Goal: Communication & Community: Ask a question

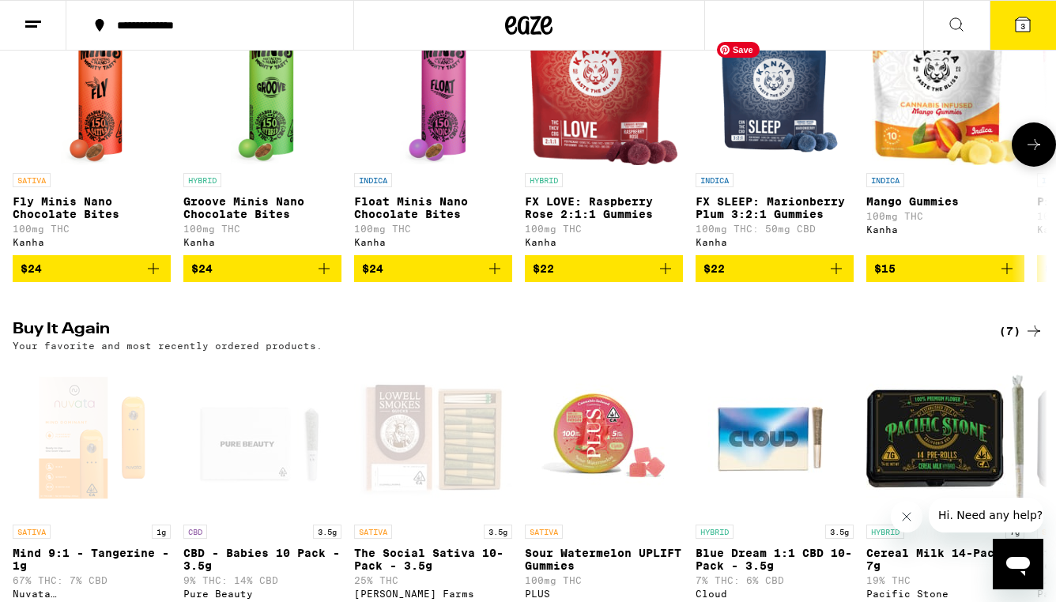
scroll to position [1068, 0]
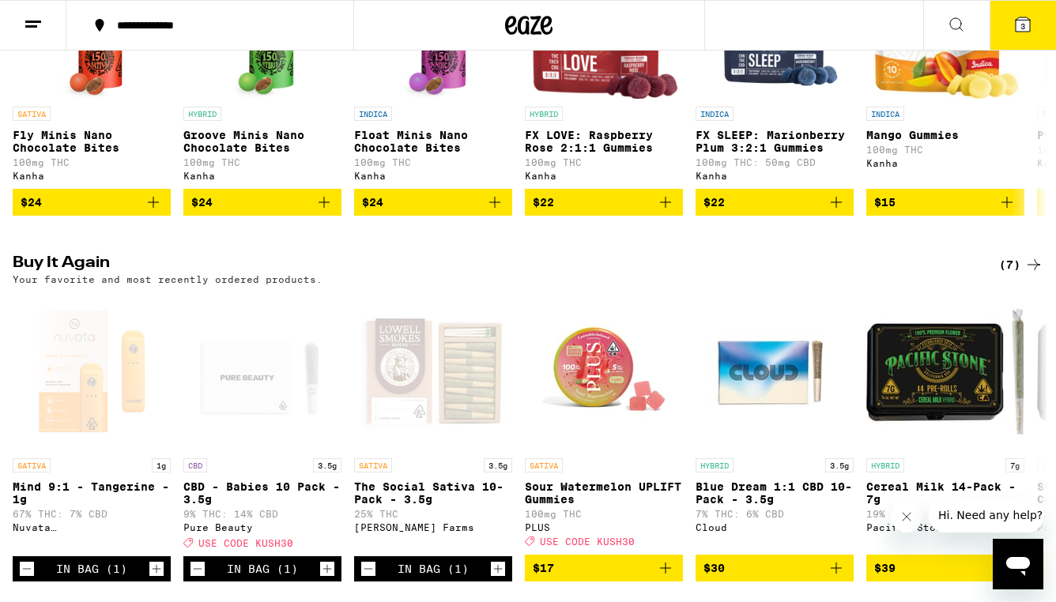
click at [982, 526] on button "Hi. Need any help?" at bounding box center [990, 515] width 123 height 35
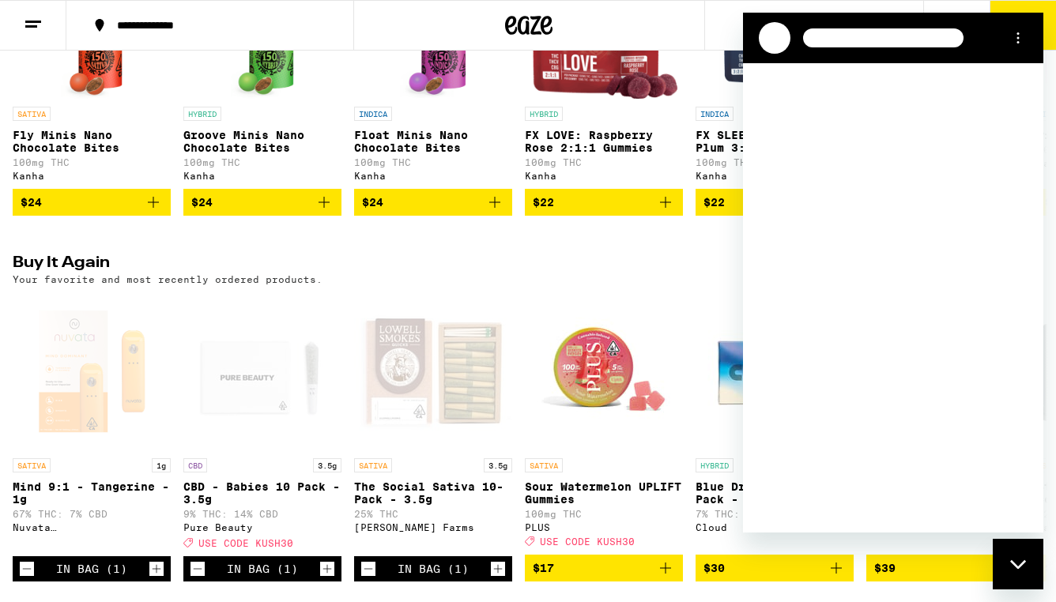
scroll to position [0, 0]
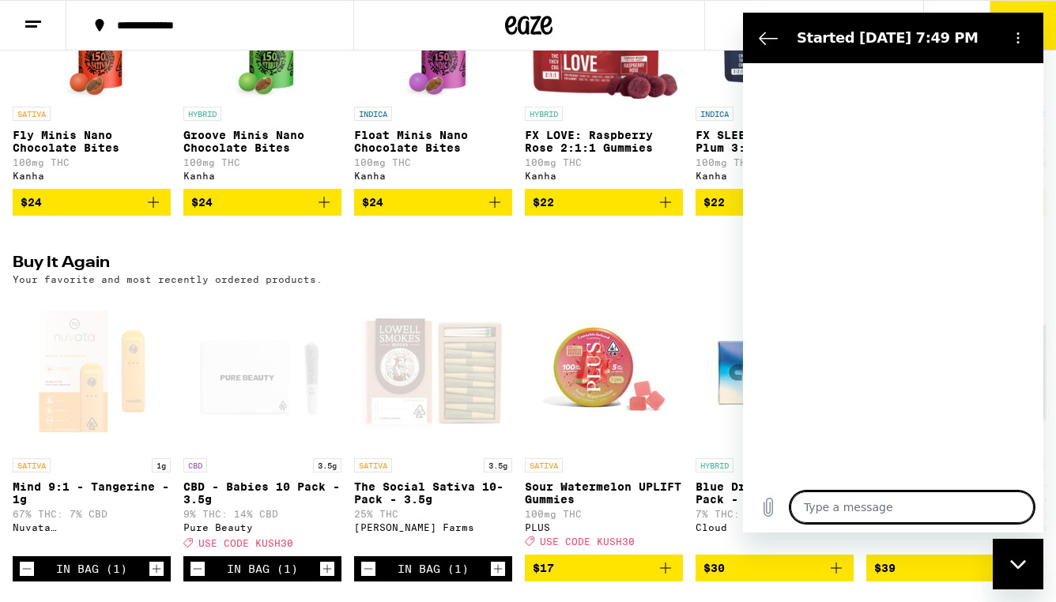
type textarea "x"
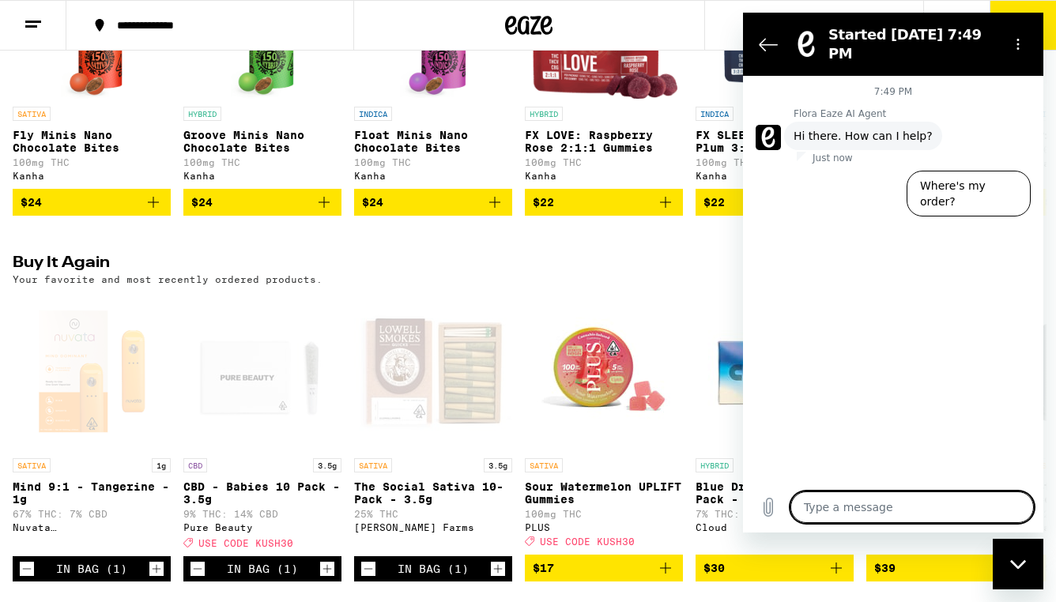
type textarea "h"
type textarea "x"
type textarea "hi"
type textarea "x"
type textarea "hi,"
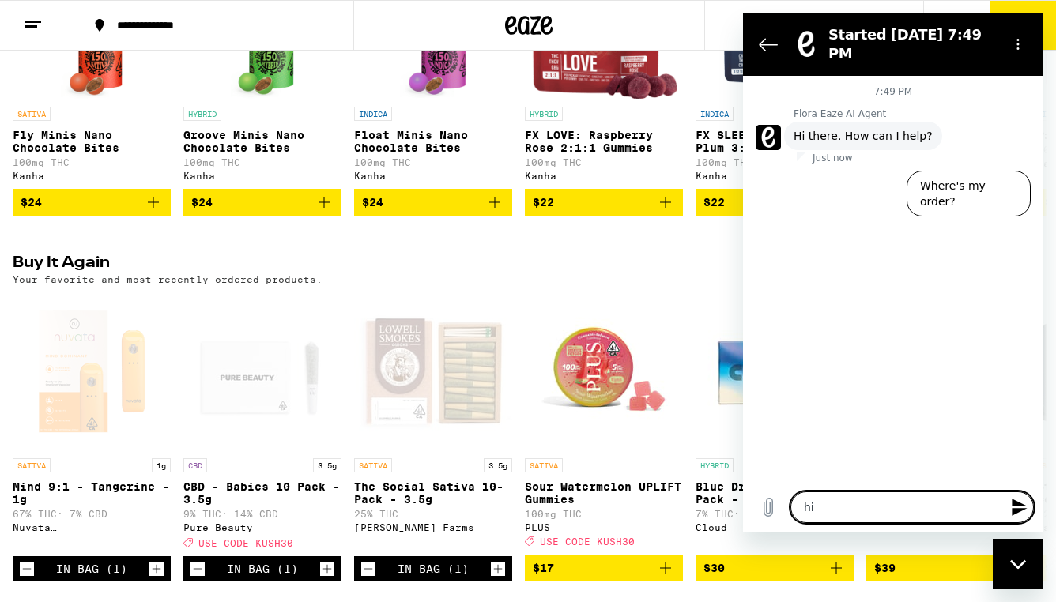
type textarea "x"
type textarea "hi,"
type textarea "x"
type textarea "hi, m"
type textarea "x"
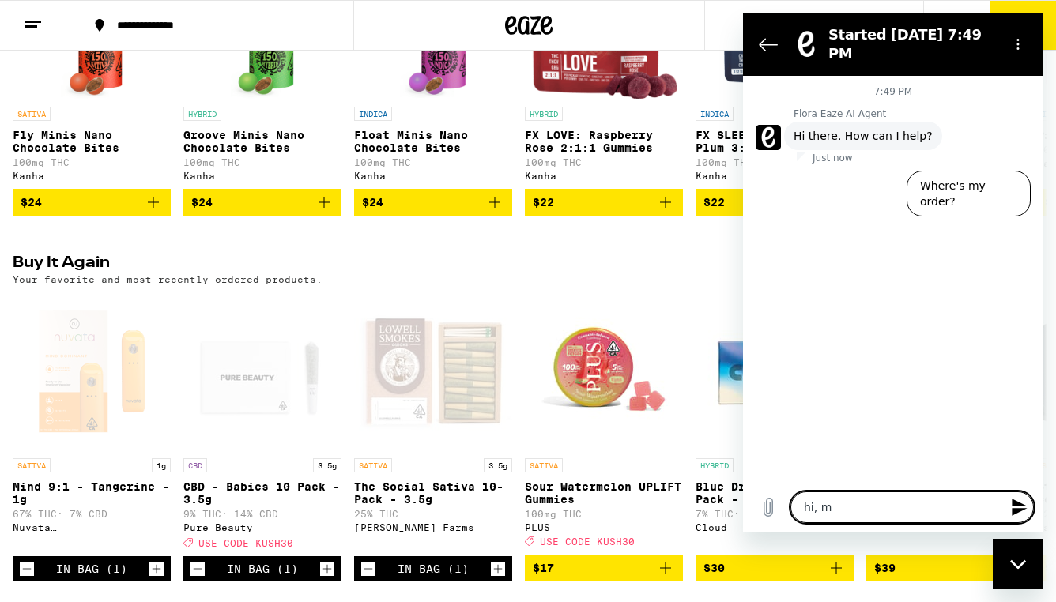
type textarea "hi, my"
type textarea "x"
type textarea "hi, my"
type textarea "x"
type textarea "hi, my c"
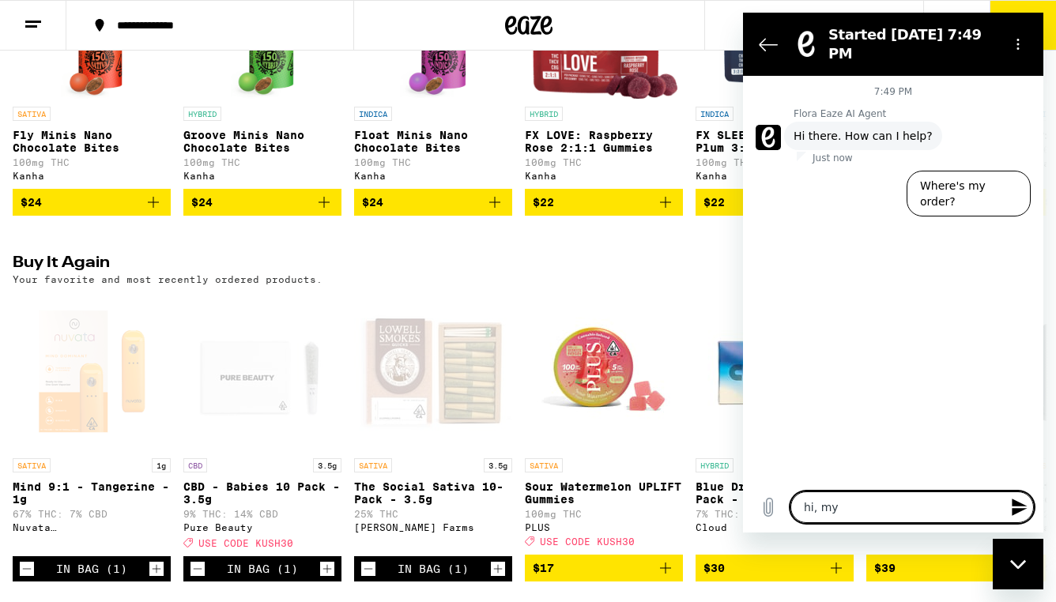
type textarea "x"
type textarea "hi, my ca"
type textarea "x"
type textarea "hi, my car"
type textarea "x"
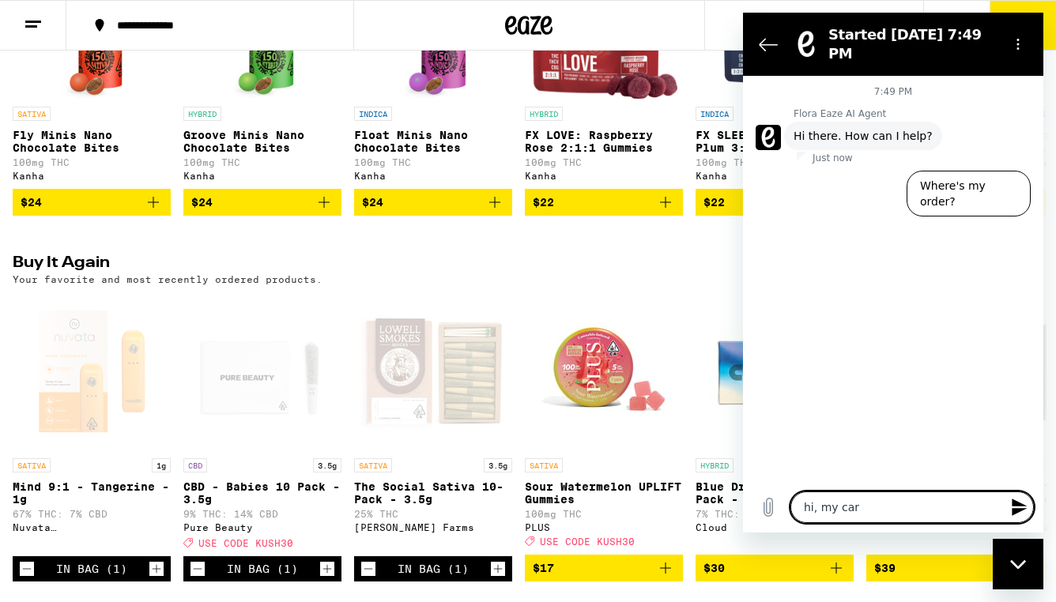
type textarea "hi, my card"
type textarea "x"
type textarea "hi, my card"
type textarea "x"
type textarea "hi, my card w"
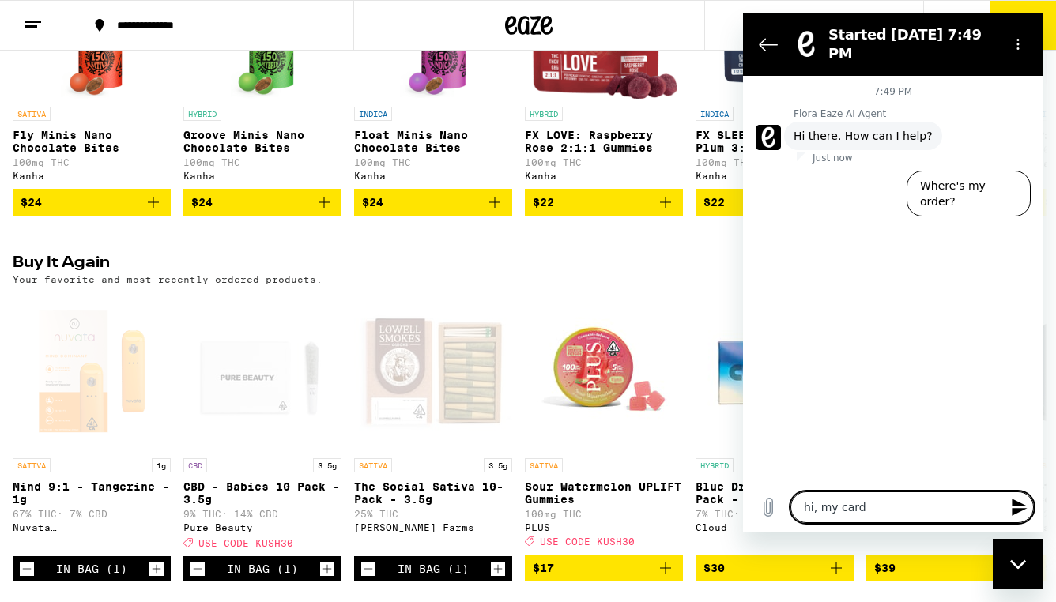
type textarea "x"
type textarea "hi, my card wa"
type textarea "x"
type textarea "hi, my card was"
type textarea "x"
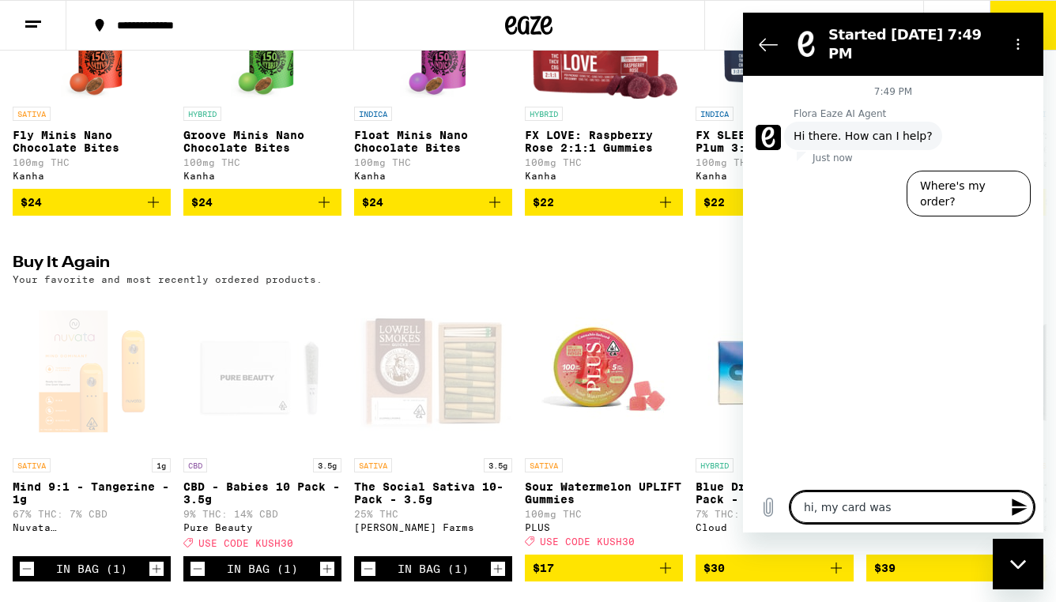
type textarea "hi, my card was"
type textarea "x"
type textarea "hi, my card was c"
type textarea "x"
type textarea "hi, my card was ch"
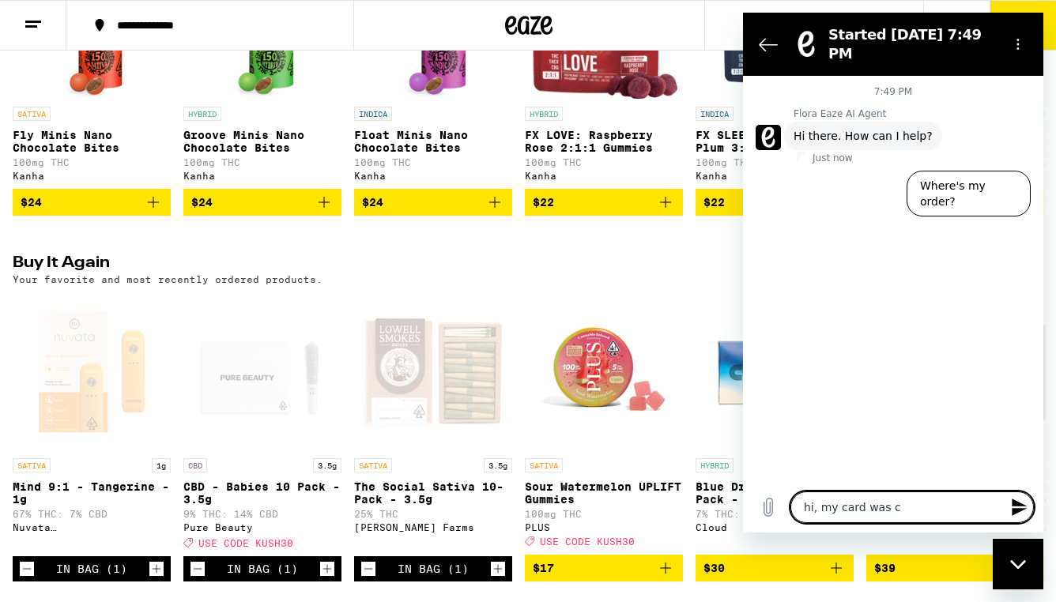
type textarea "x"
type textarea "hi, my card was cha"
type textarea "x"
type textarea "hi, my card was char"
type textarea "x"
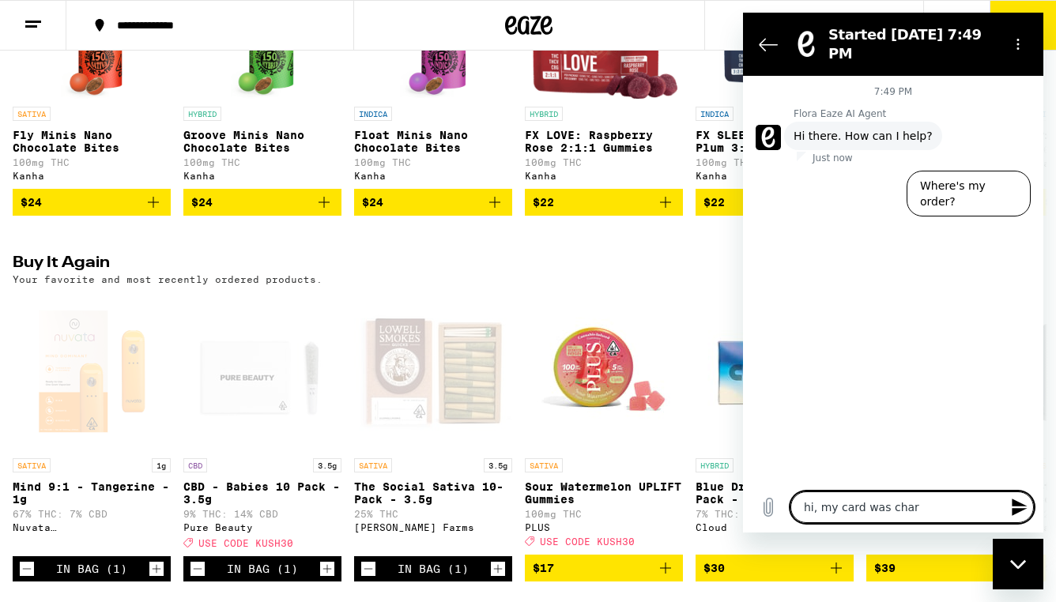
type textarea "hi, my card was charg"
type textarea "x"
type textarea "hi, my card was charge"
type textarea "x"
type textarea "hi, my card was charged"
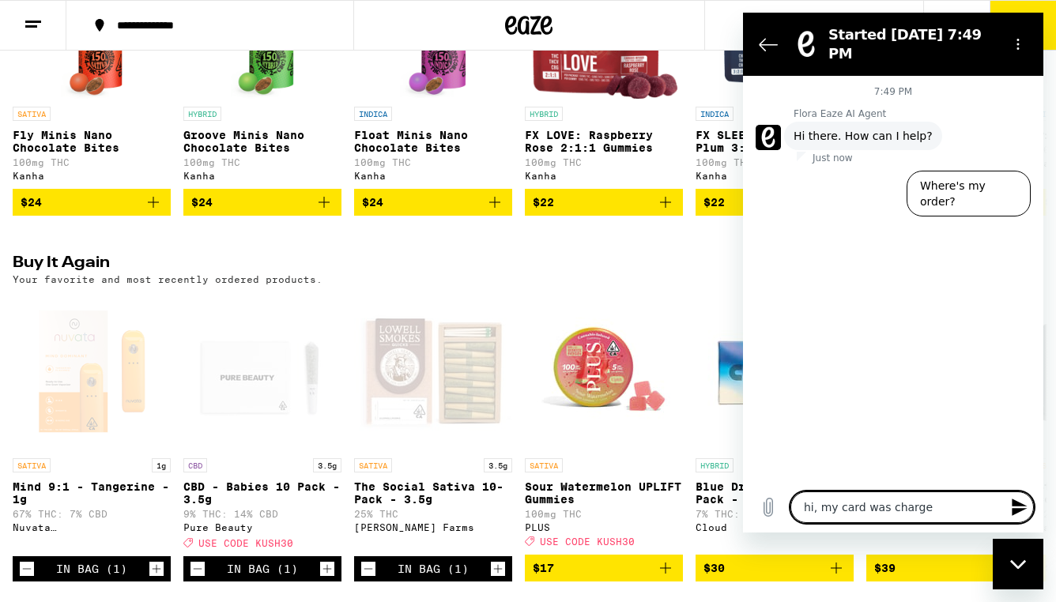
type textarea "x"
type textarea "hi, my card was charged"
type textarea "x"
type textarea "hi, my card was charged t"
type textarea "x"
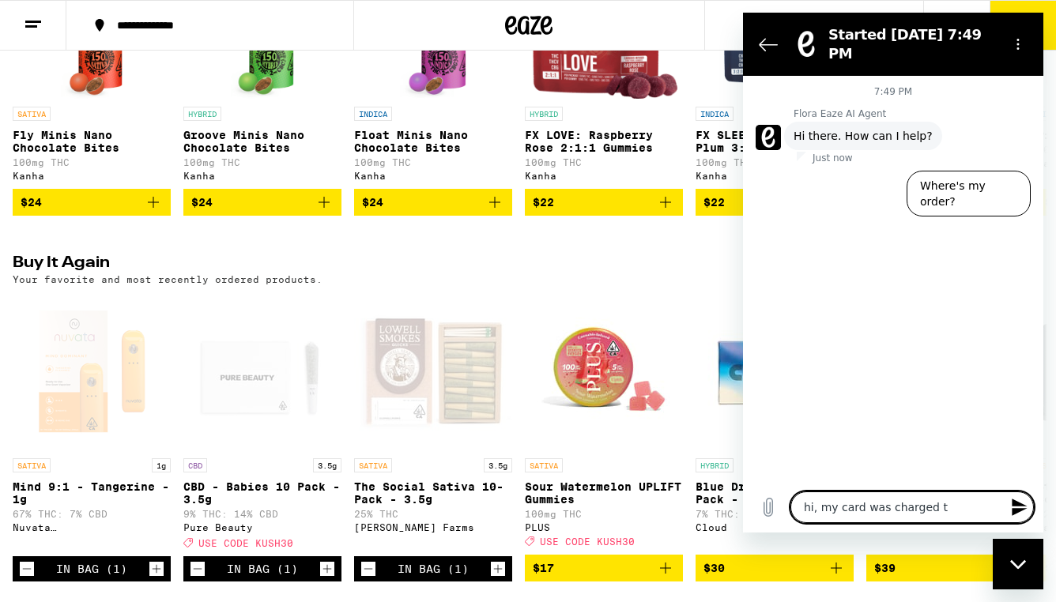
type textarea "hi, my card was charged tw"
type textarea "x"
type textarea "hi, my card was charged twi"
type textarea "x"
type textarea "hi, my card was charged twic"
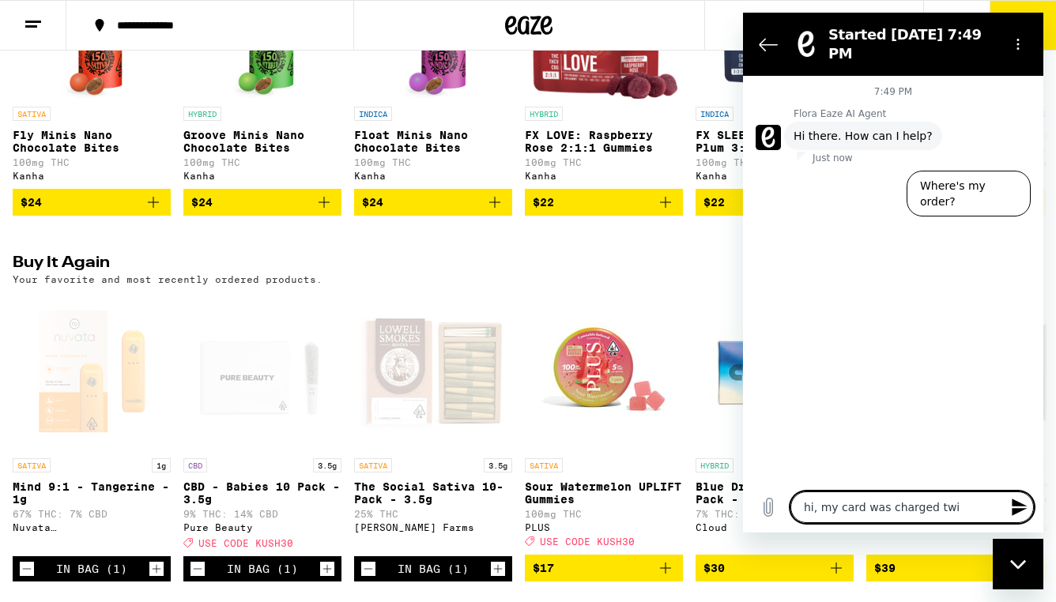
type textarea "x"
type textarea "hi, my card was charged twice"
type textarea "x"
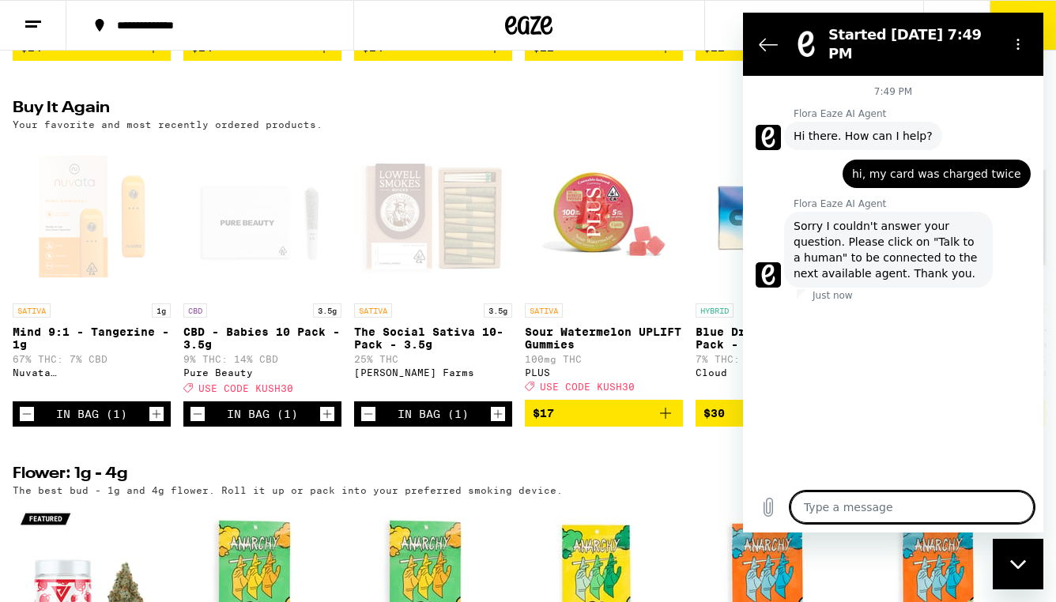
scroll to position [1243, 0]
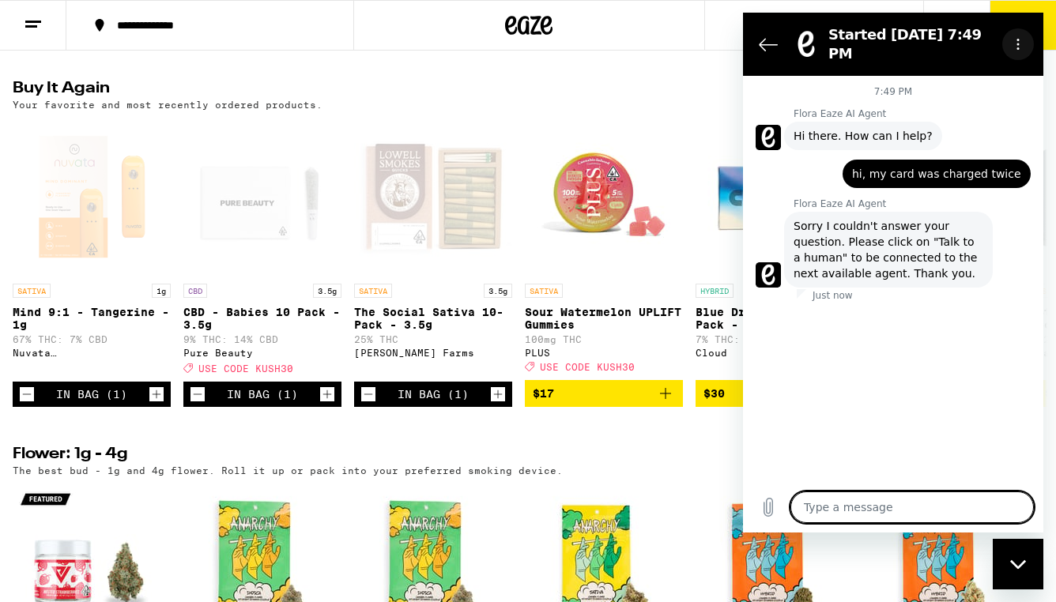
click at [1019, 43] on circle "Options menu" at bounding box center [1018, 44] width 2 height 2
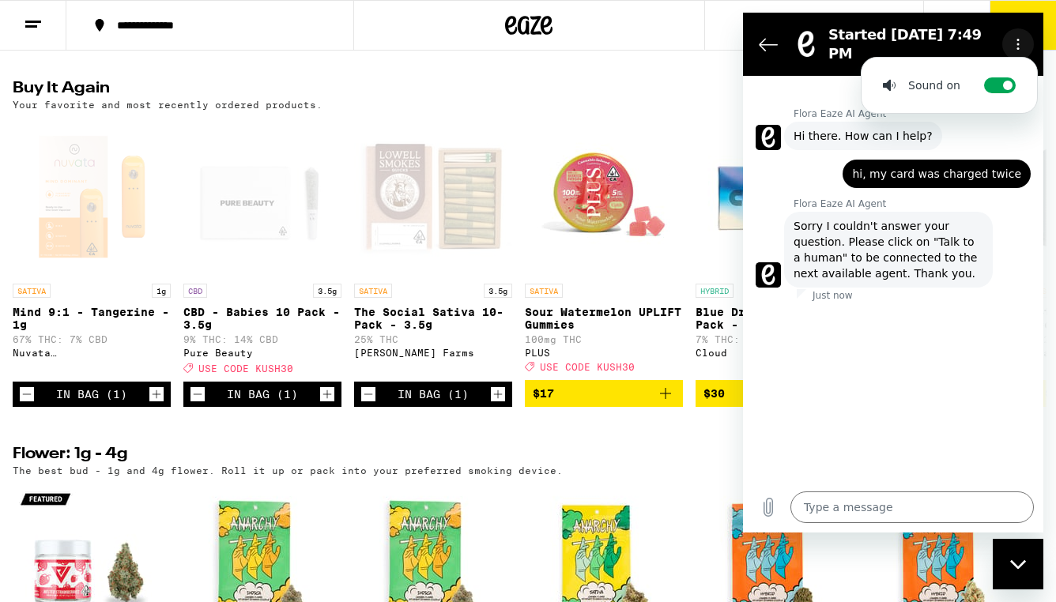
click at [1019, 43] on circle "Options menu" at bounding box center [1018, 44] width 2 height 2
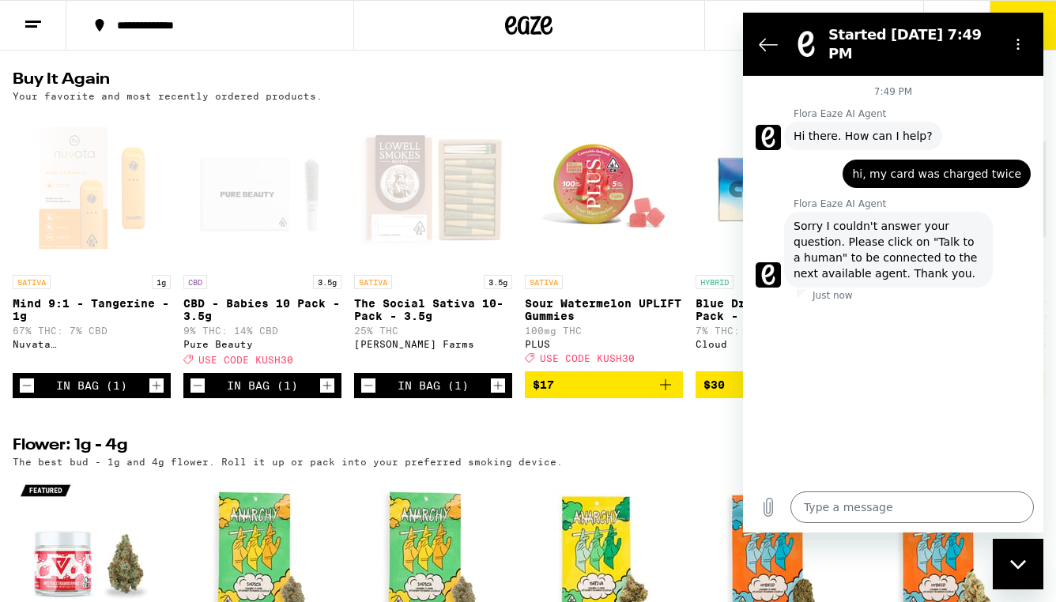
scroll to position [1255, 0]
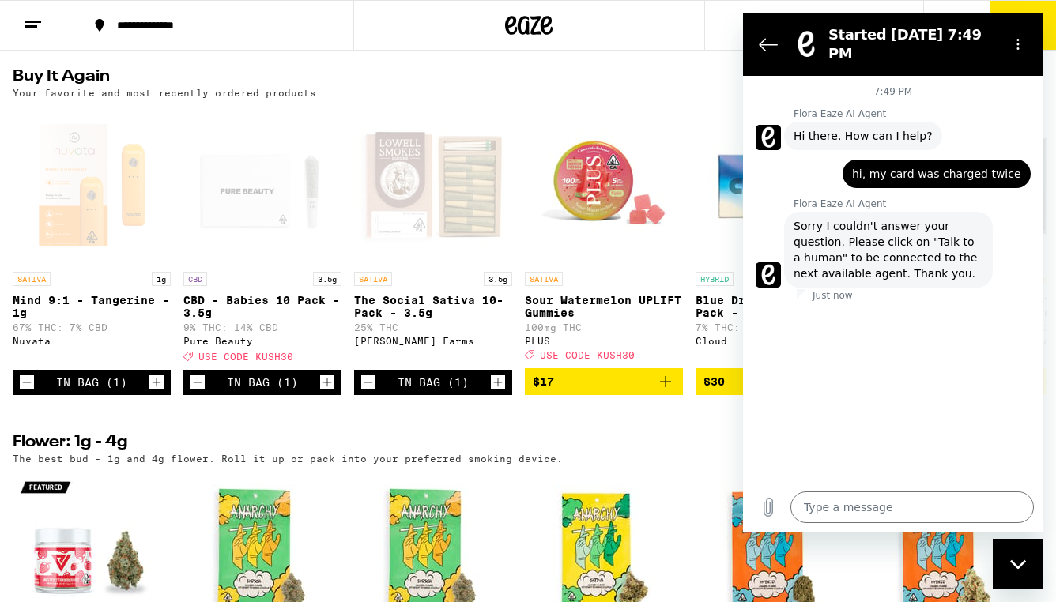
click at [1023, 562] on icon "Close messaging window" at bounding box center [1017, 563] width 16 height 9
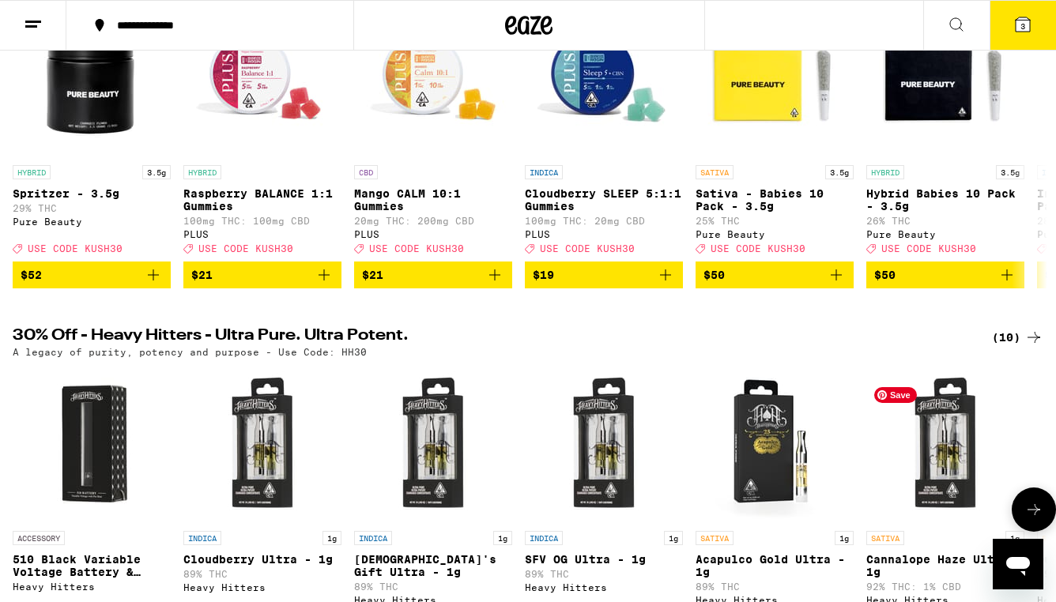
scroll to position [261, 0]
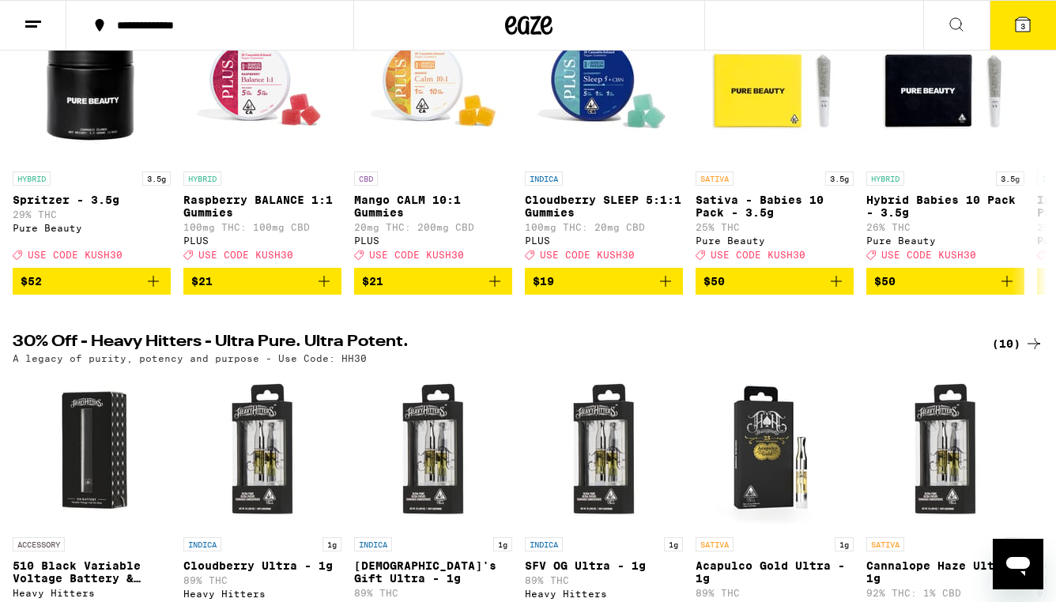
click at [1020, 32] on icon at bounding box center [1022, 24] width 19 height 19
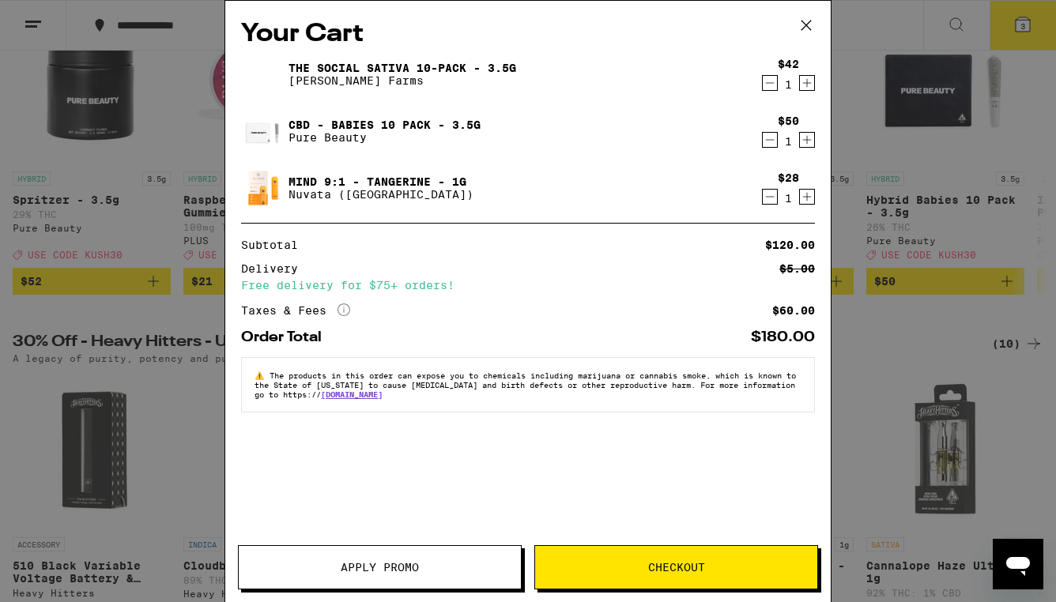
click at [802, 24] on icon at bounding box center [806, 25] width 24 height 24
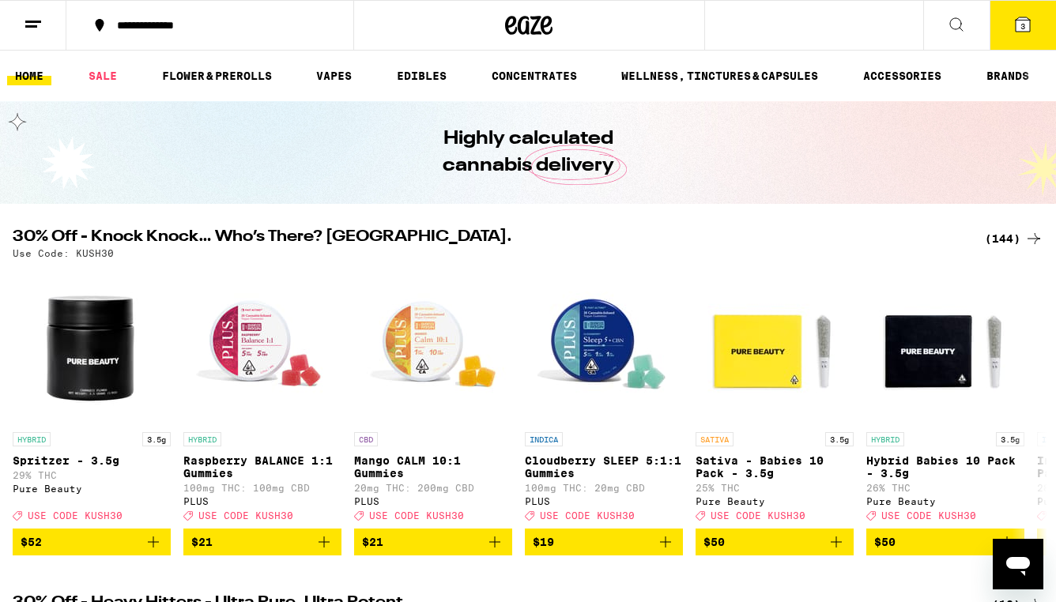
click at [38, 17] on icon at bounding box center [33, 24] width 19 height 19
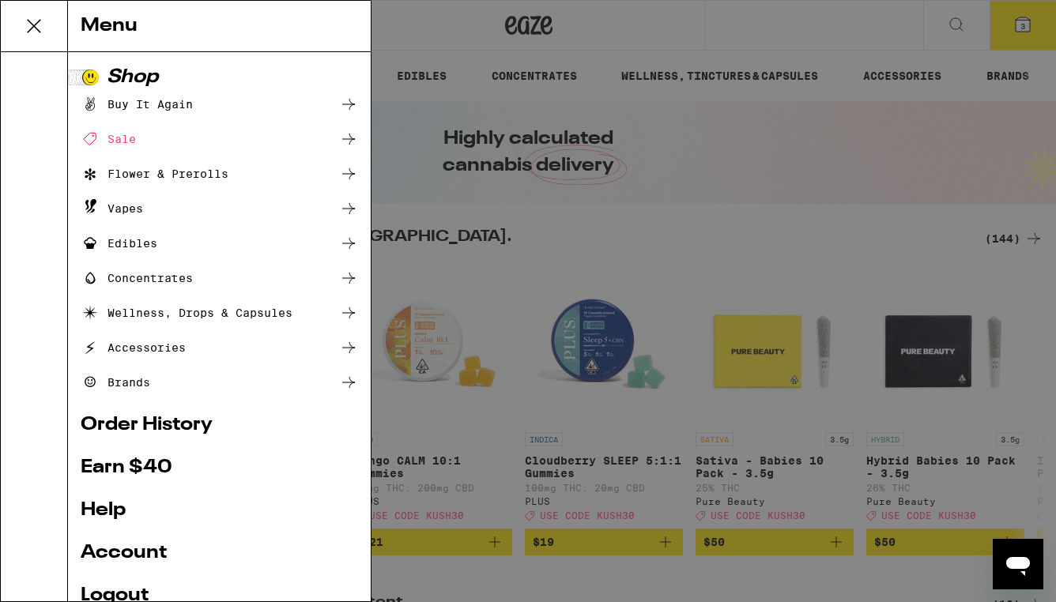
scroll to position [124, 0]
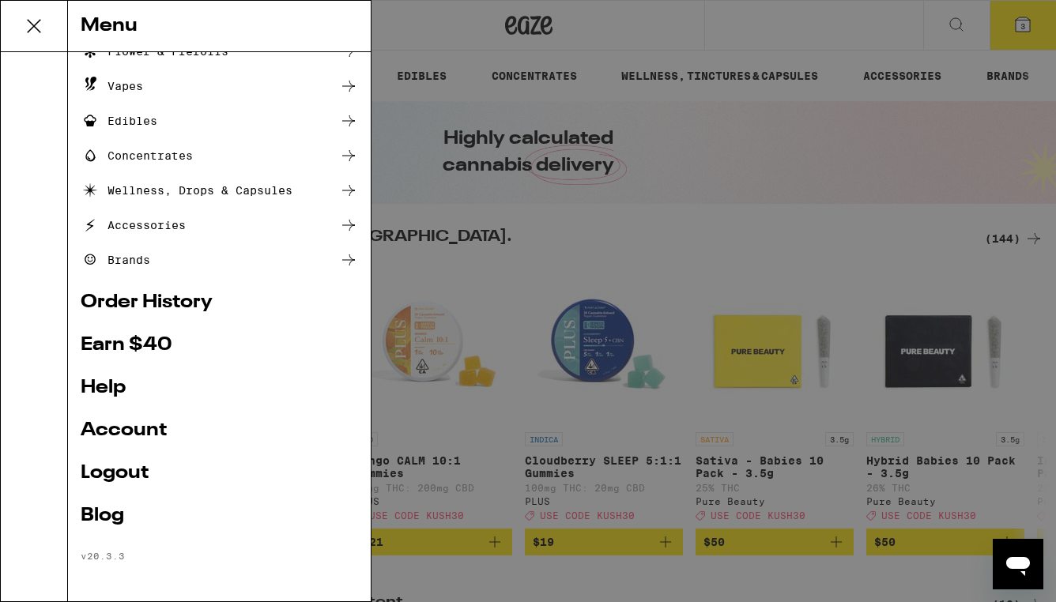
click at [113, 387] on link "Help" at bounding box center [219, 388] width 277 height 19
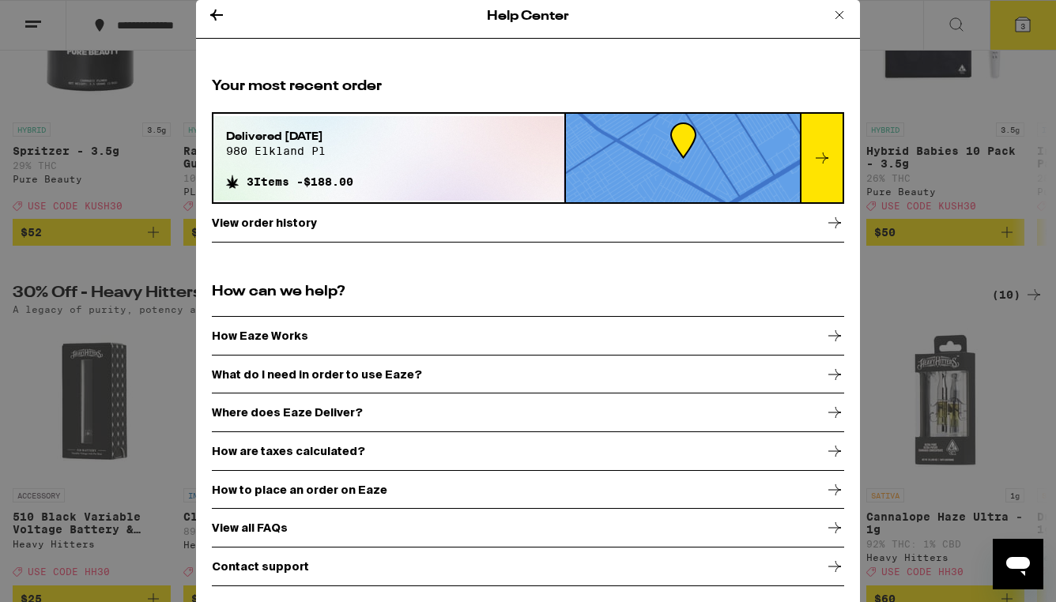
scroll to position [340, 0]
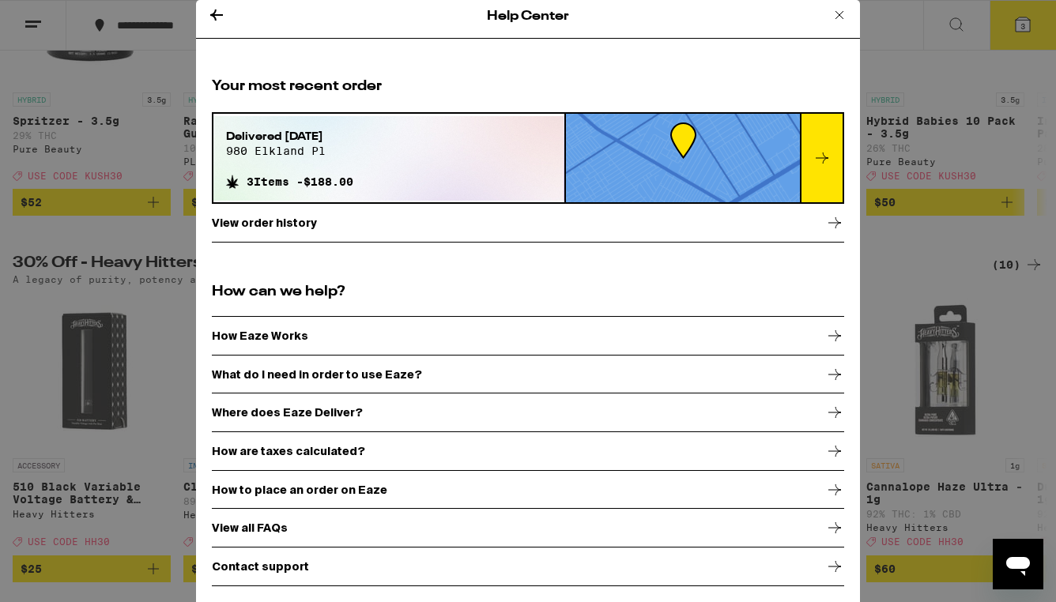
click at [330, 561] on div "Contact support" at bounding box center [528, 567] width 632 height 40
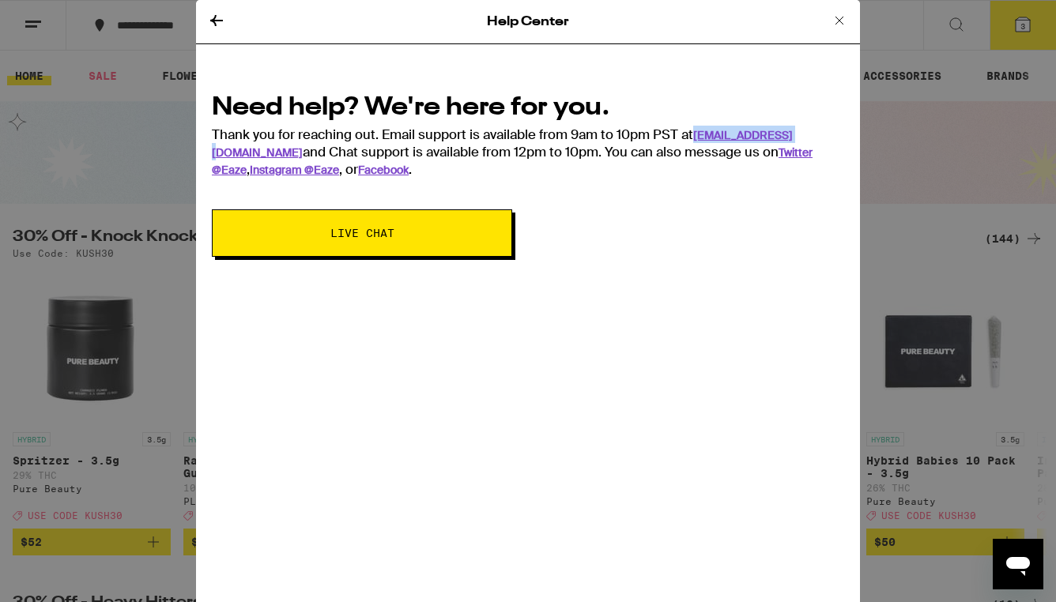
drag, startPoint x: 795, startPoint y: 138, endPoint x: 694, endPoint y: 140, distance: 101.2
click at [694, 140] on div "Need help? We're here for you. Thank you for reaching out. Email support is ava…" at bounding box center [528, 134] width 632 height 88
copy div "[EMAIL_ADDRESS][DOMAIN_NAME]"
click at [218, 20] on icon at bounding box center [216, 20] width 13 height 11
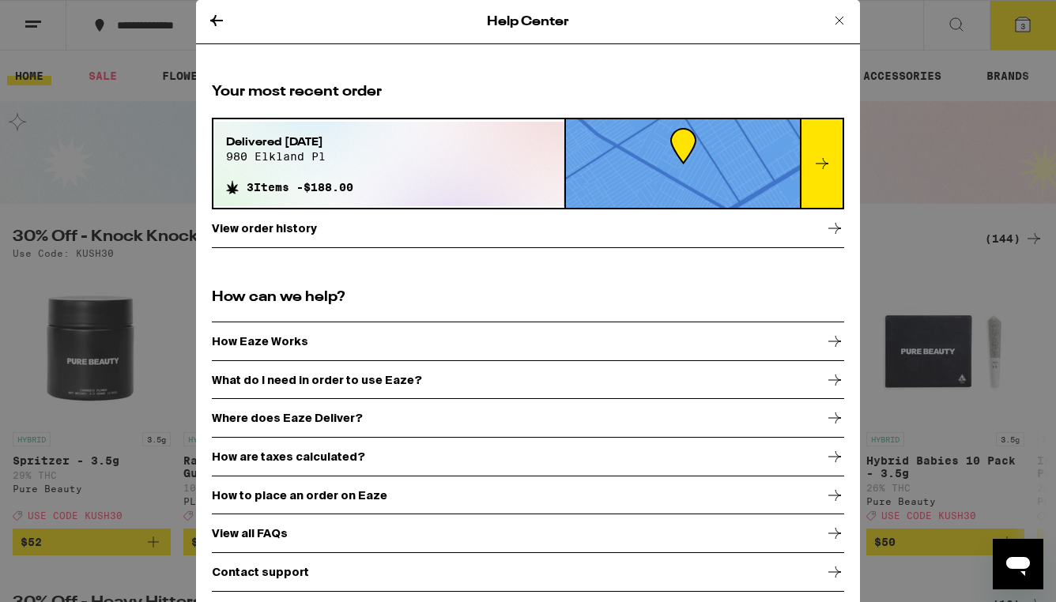
scroll to position [340, 0]
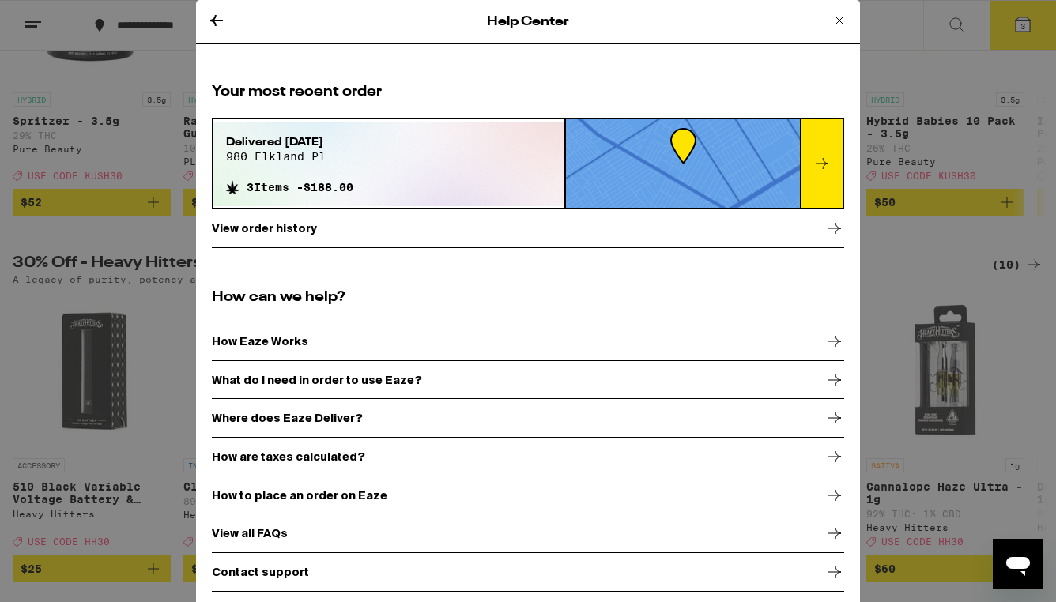
click at [825, 152] on div at bounding box center [821, 163] width 43 height 89
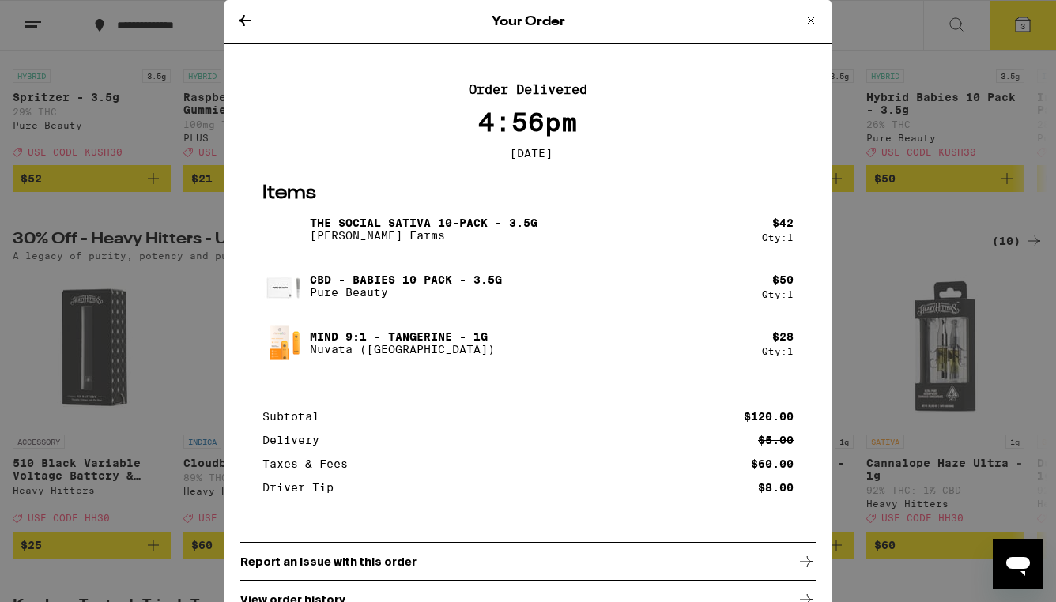
scroll to position [269, 0]
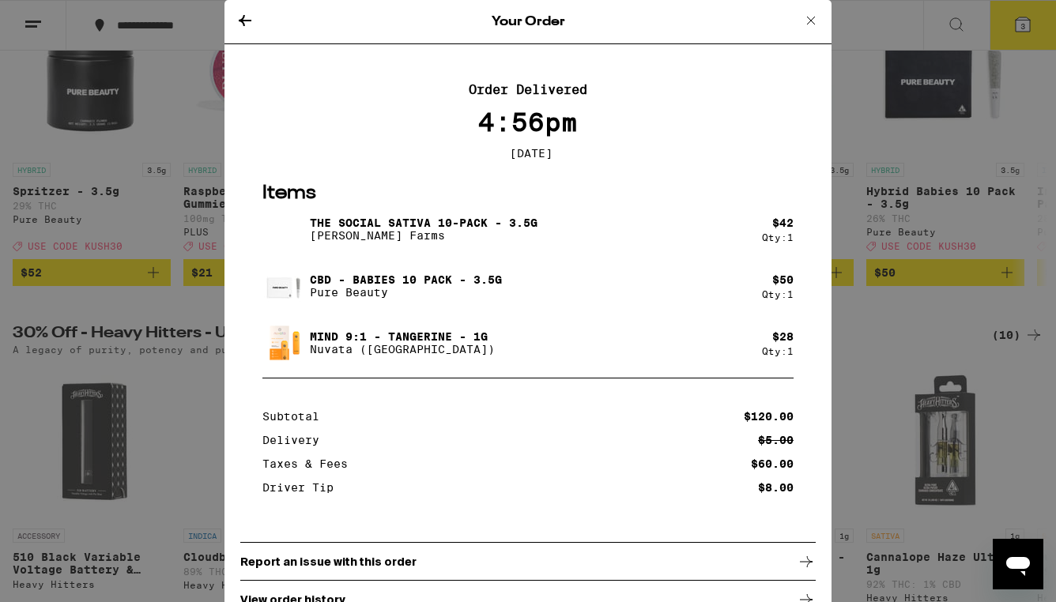
click at [247, 23] on icon at bounding box center [244, 20] width 19 height 19
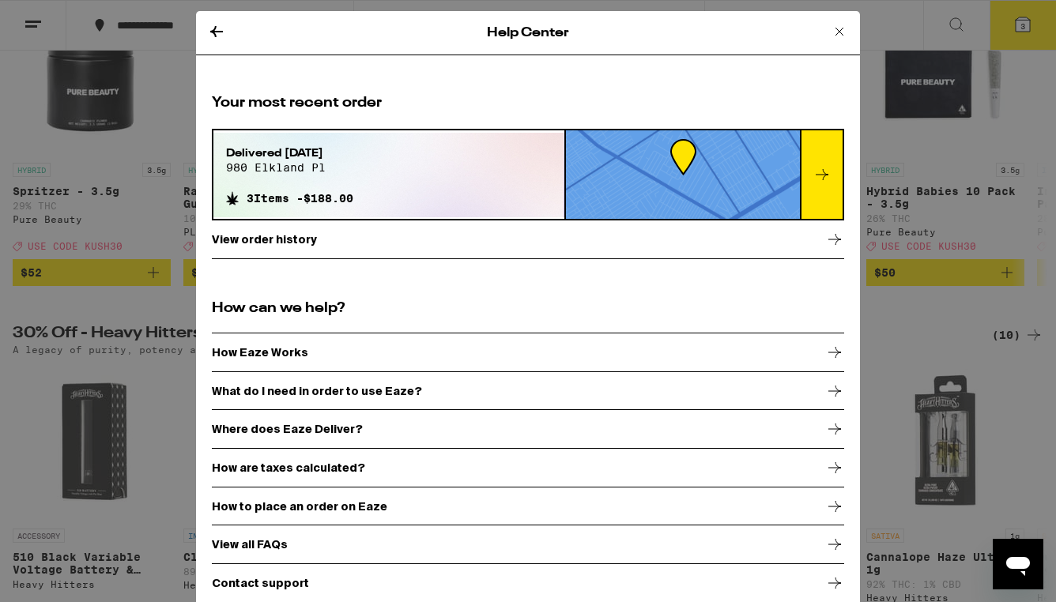
scroll to position [340, 0]
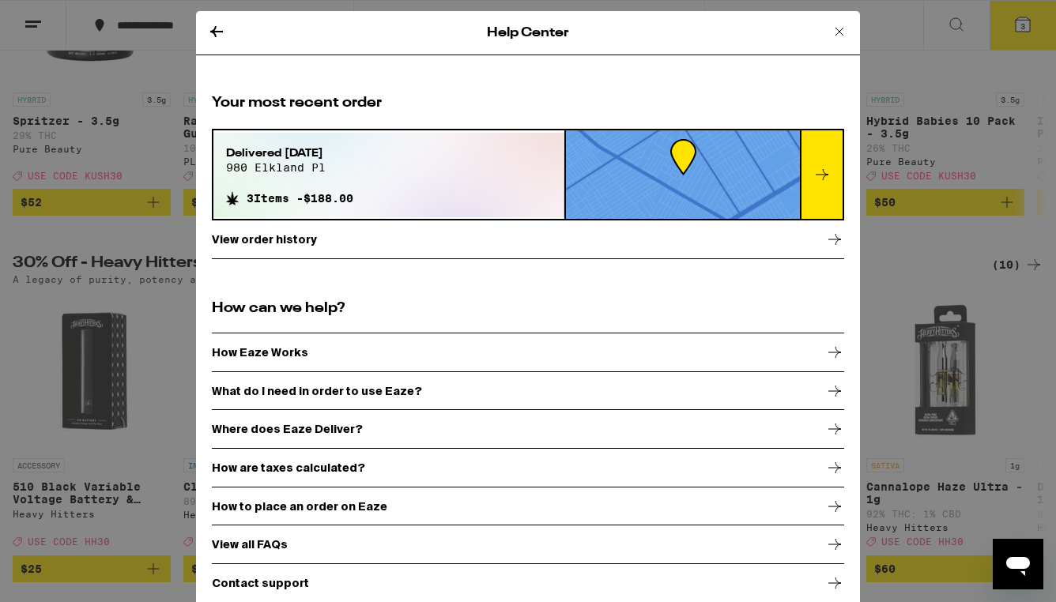
click at [243, 21] on div "Help Center Your most recent order Delivered [DATE] 980 elkland pl 3 Items - $1…" at bounding box center [528, 301] width 1056 height 602
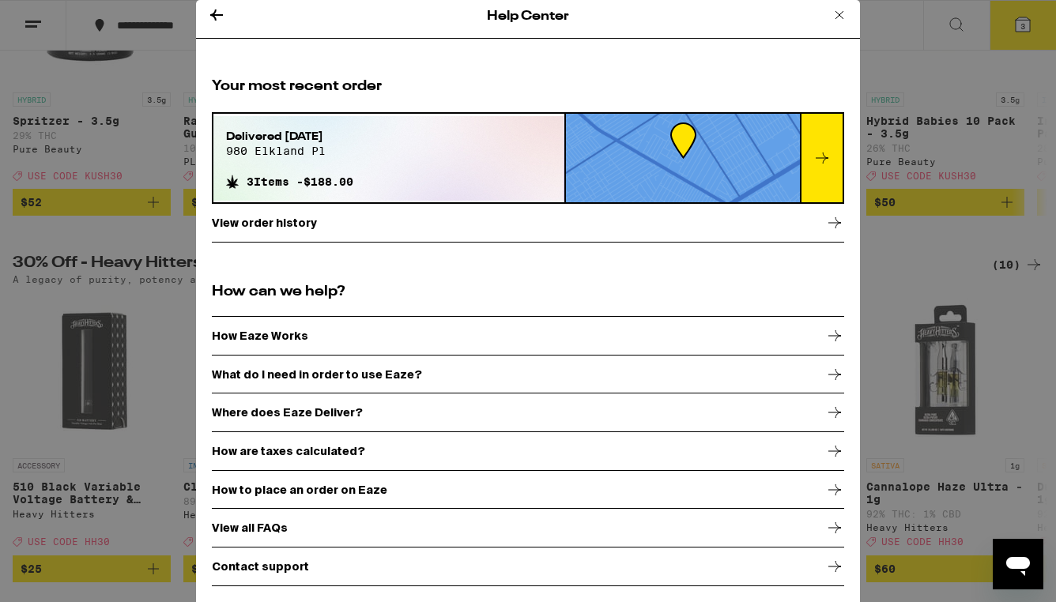
scroll to position [346, 0]
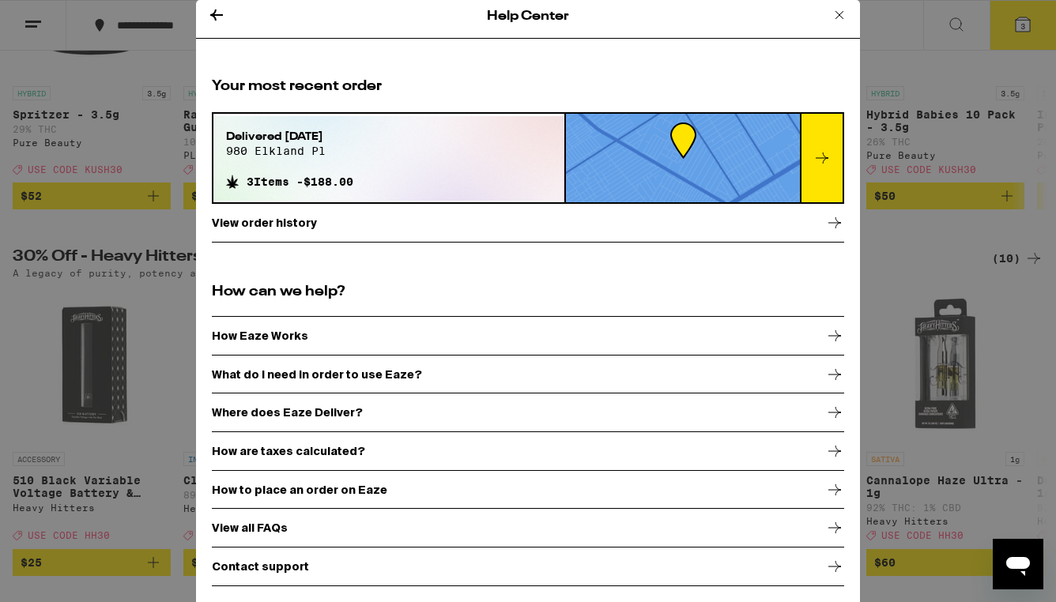
click at [292, 562] on p "Contact support" at bounding box center [260, 566] width 97 height 13
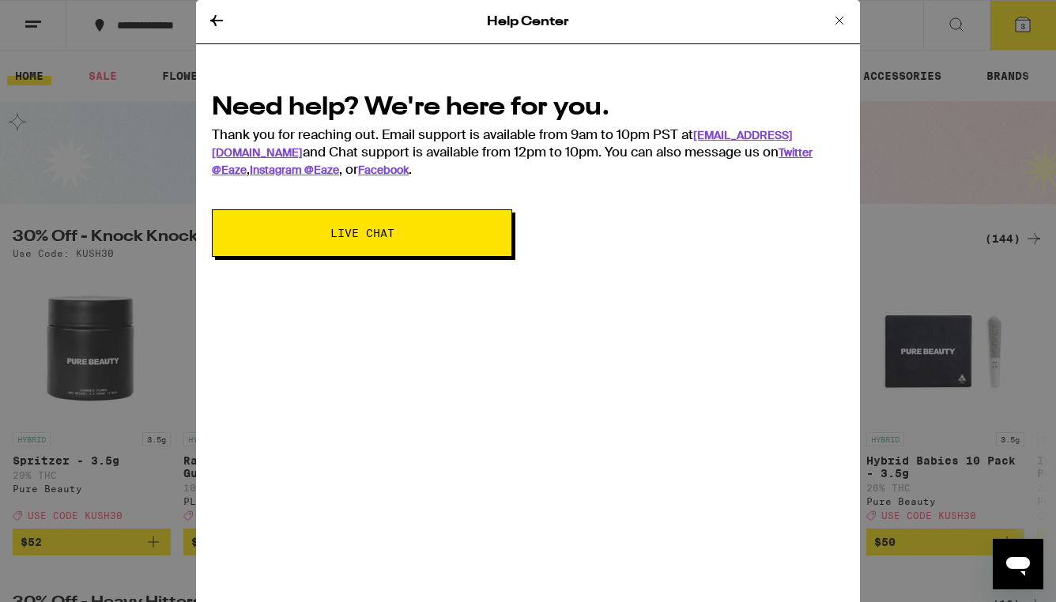
click at [454, 231] on button "Live Chat" at bounding box center [362, 232] width 300 height 47
type textarea "x"
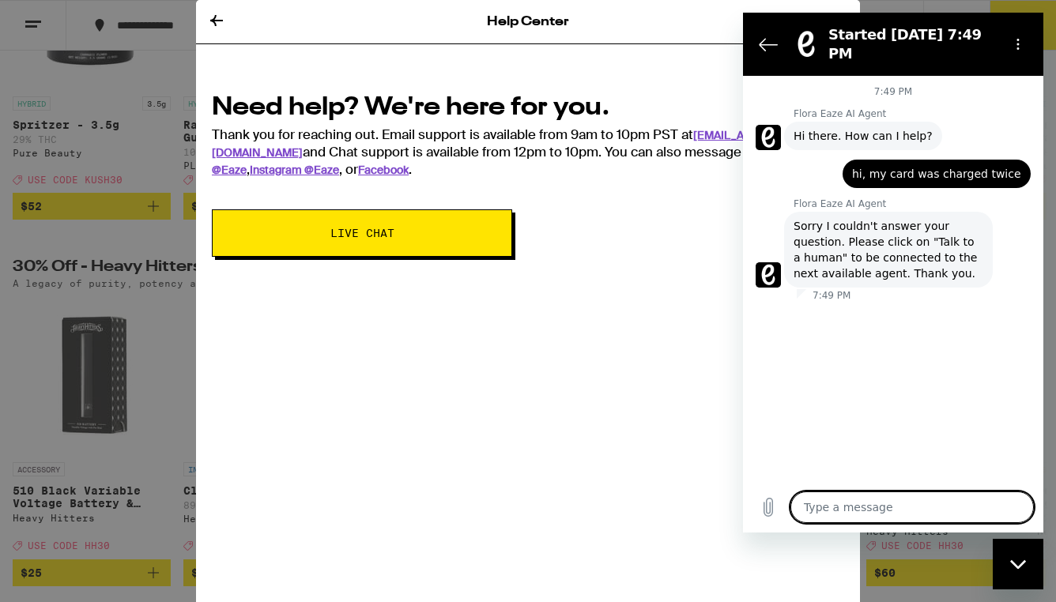
scroll to position [483, 0]
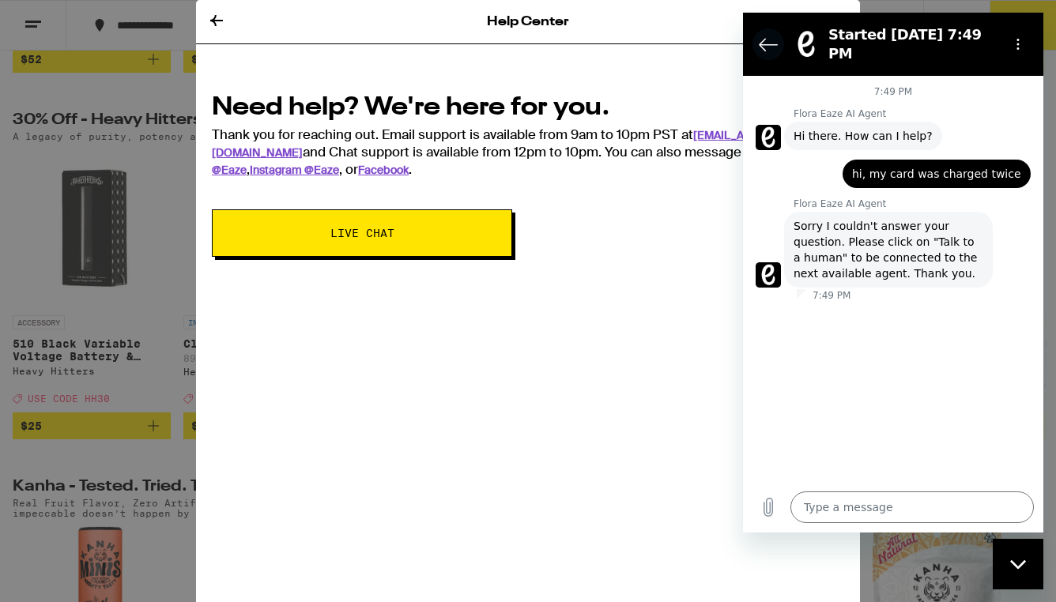
click at [762, 40] on icon "Back to the conversation list" at bounding box center [768, 44] width 19 height 19
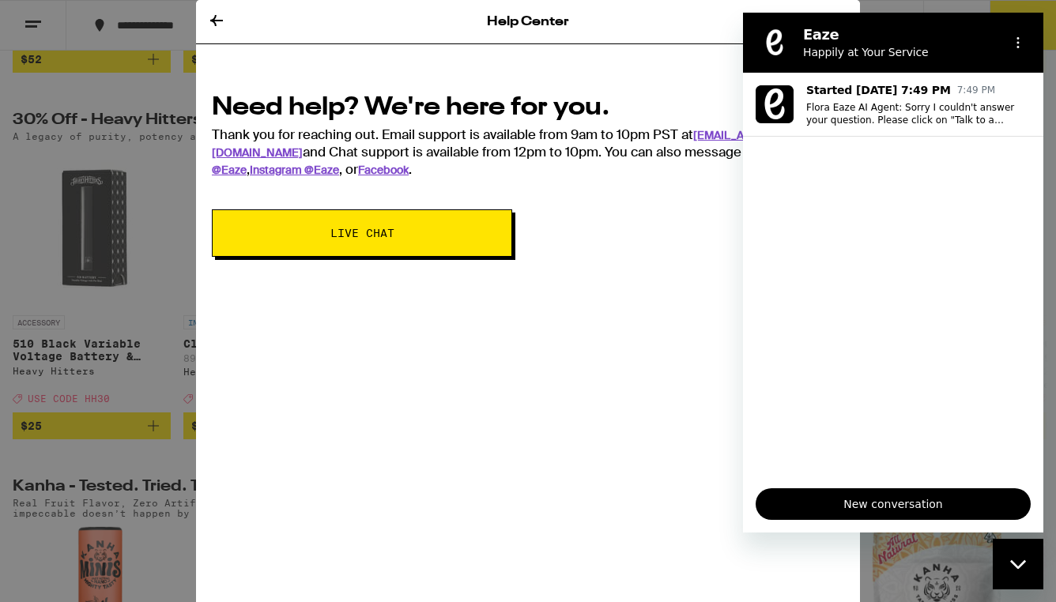
click at [563, 273] on div "Help Center Need help? We're here for you. Thank you for reaching out. Email su…" at bounding box center [528, 301] width 664 height 602
